Goal: Task Accomplishment & Management: Use online tool/utility

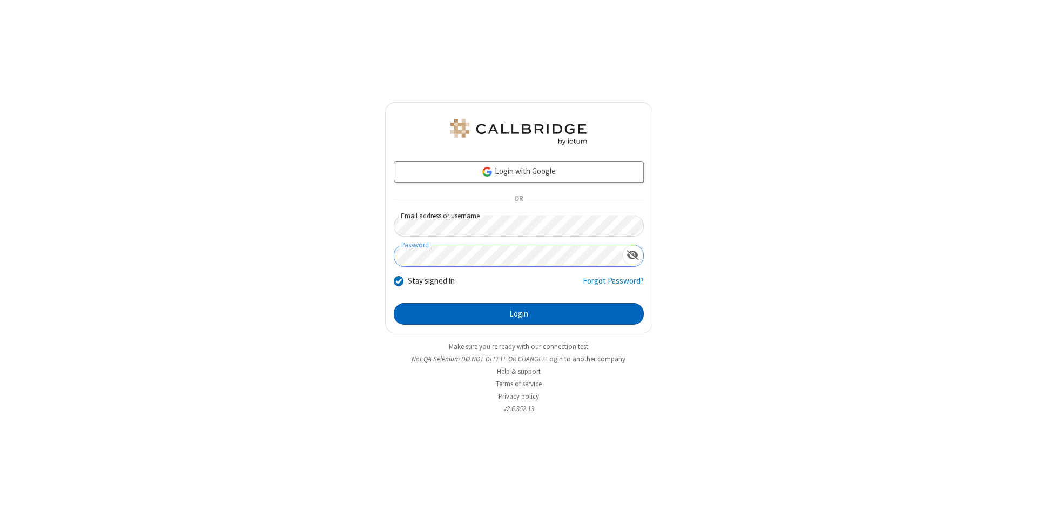
click at [518, 314] on button "Login" at bounding box center [519, 314] width 250 height 22
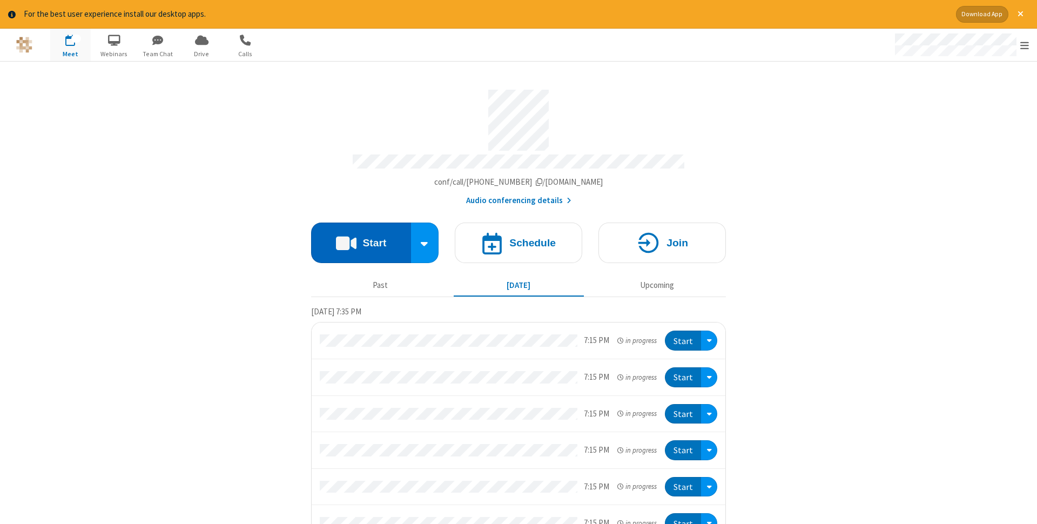
click at [361, 239] on button "Start" at bounding box center [361, 243] width 100 height 41
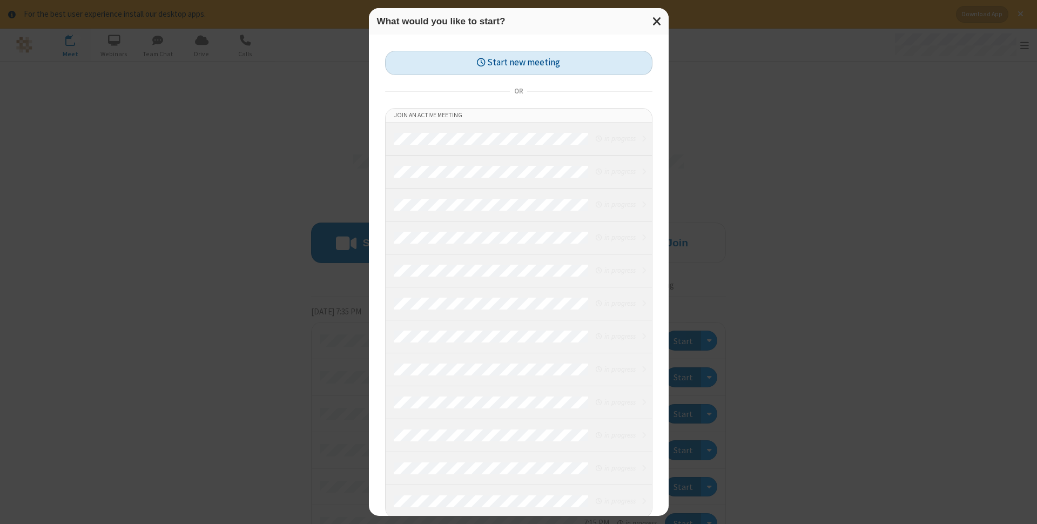
click at [518, 63] on button "Start new meeting" at bounding box center [518, 63] width 267 height 24
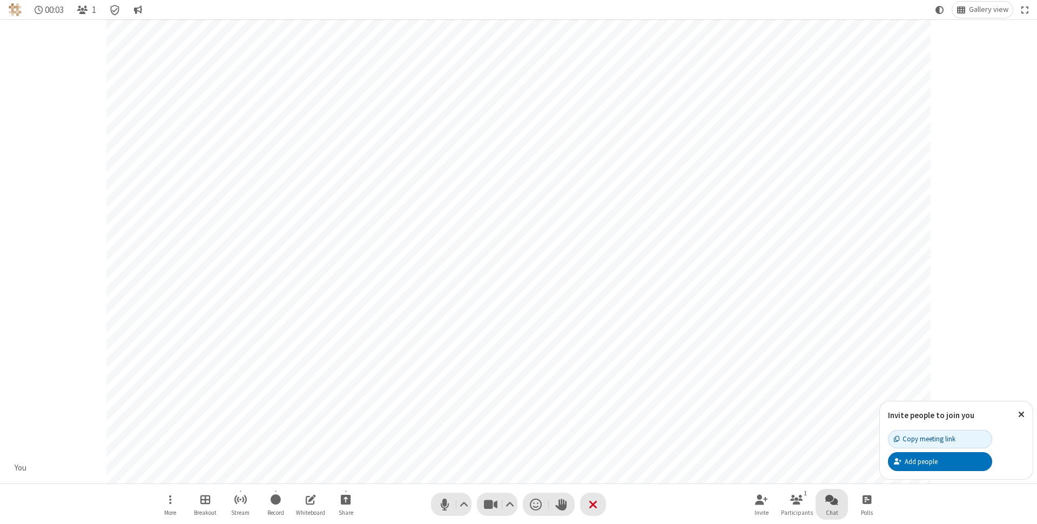
click at [832, 499] on span "Open chat" at bounding box center [831, 500] width 13 height 14
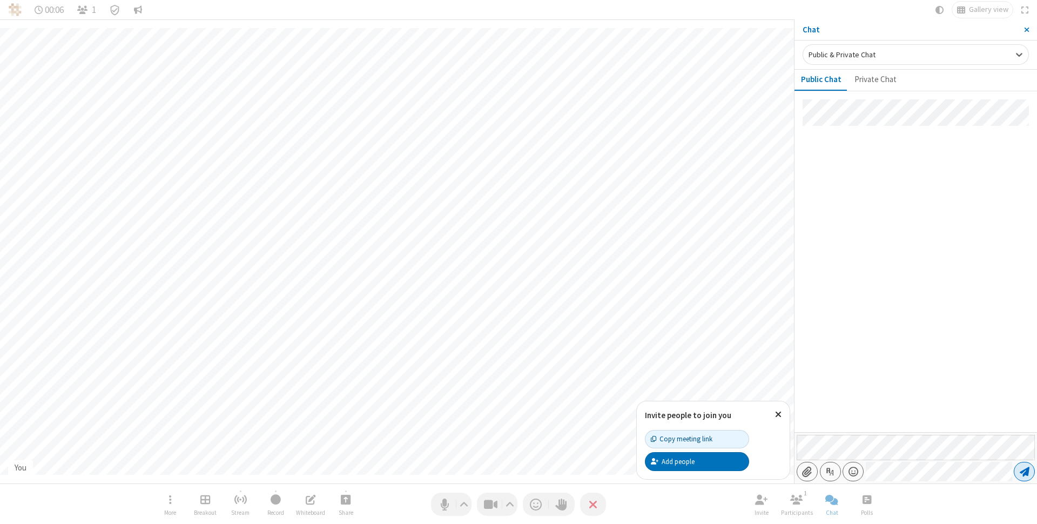
click at [1024, 472] on span "Send message" at bounding box center [1025, 471] width 10 height 11
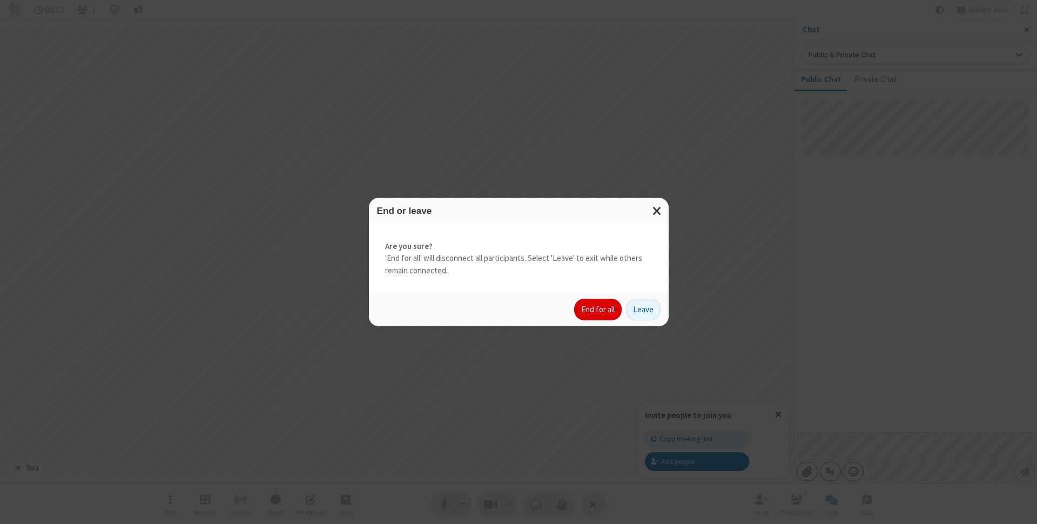
click at [598, 309] on button "End for all" at bounding box center [598, 310] width 48 height 22
